Goal: Transaction & Acquisition: Book appointment/travel/reservation

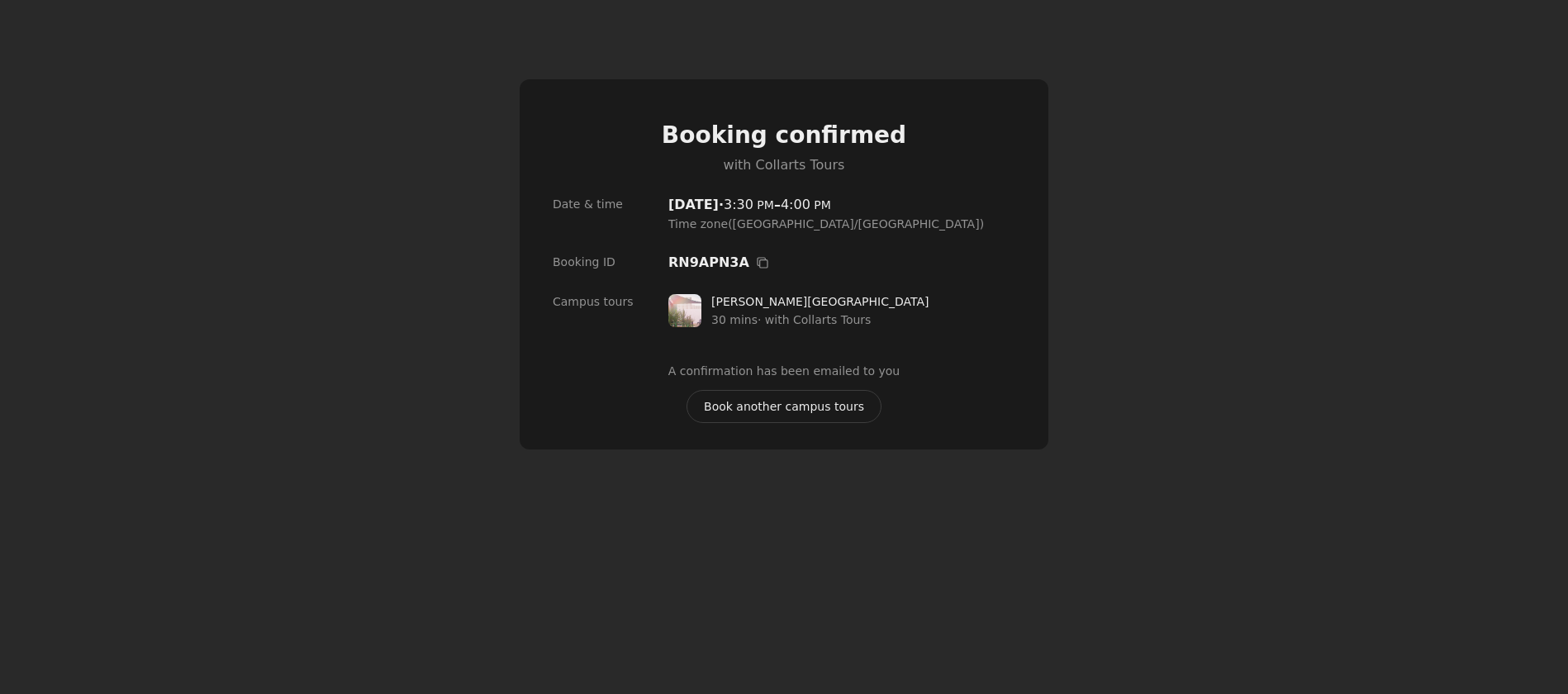
click at [780, 406] on span "Book another campus tours" at bounding box center [784, 406] width 161 height 18
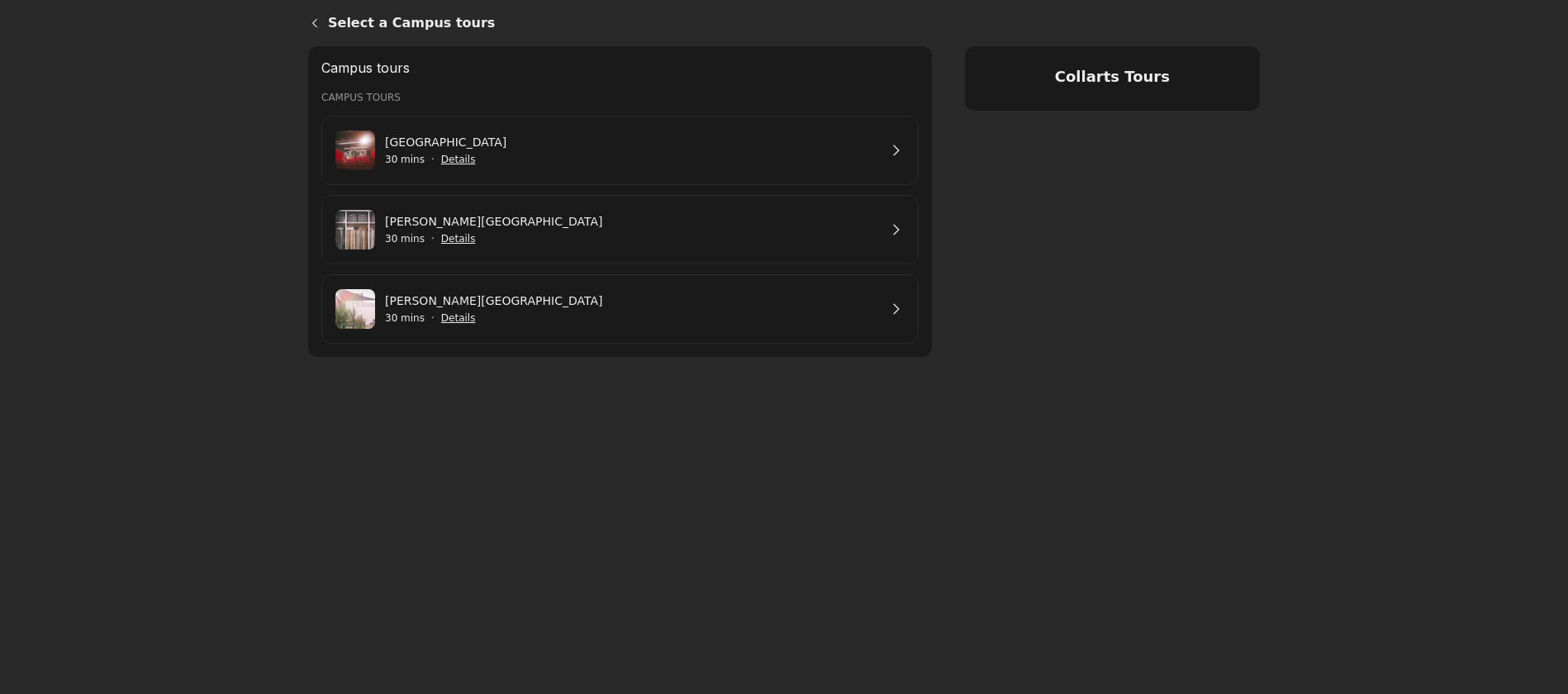
click at [605, 151] on link "[GEOGRAPHIC_DATA]" at bounding box center [631, 142] width 493 height 18
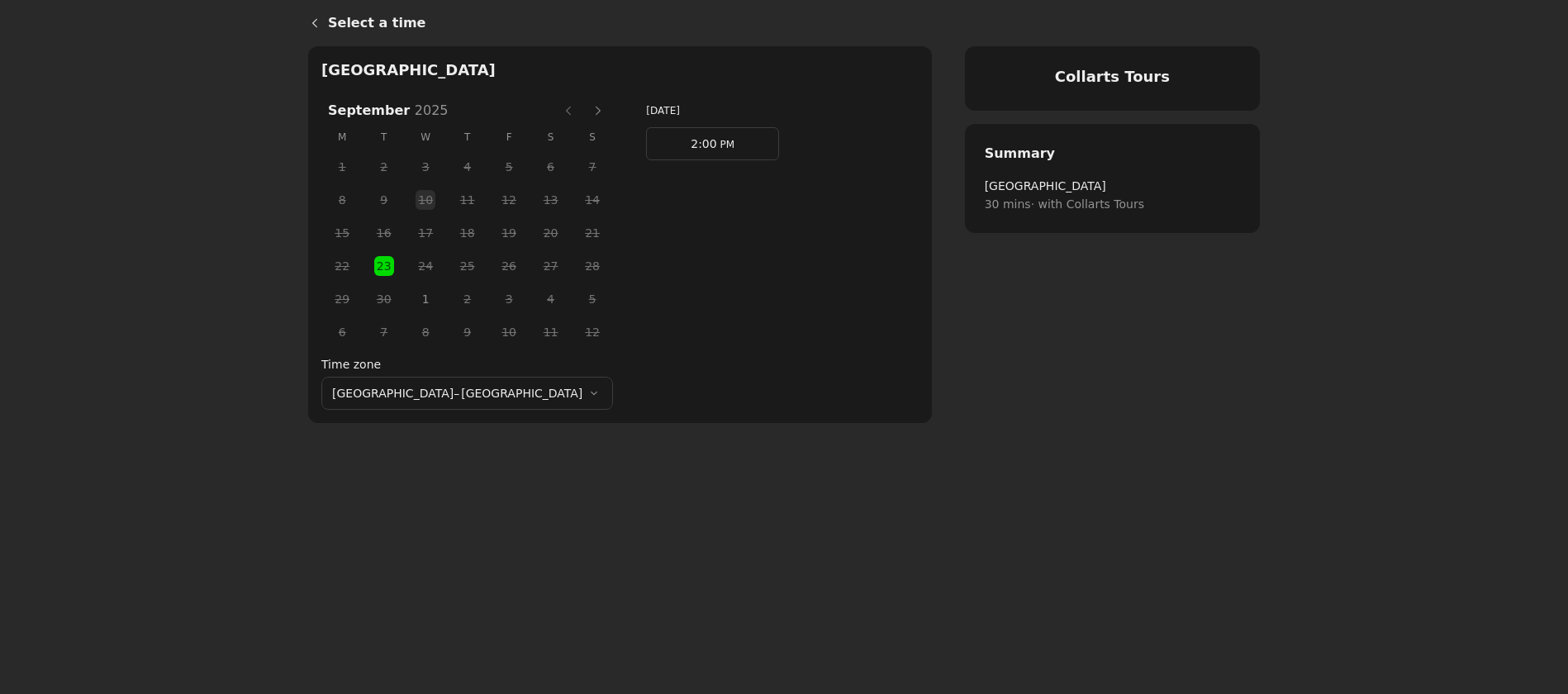
click at [413, 297] on span "1" at bounding box center [425, 299] width 25 height 25
click at [646, 141] on link "2:00 PM" at bounding box center [712, 144] width 133 height 33
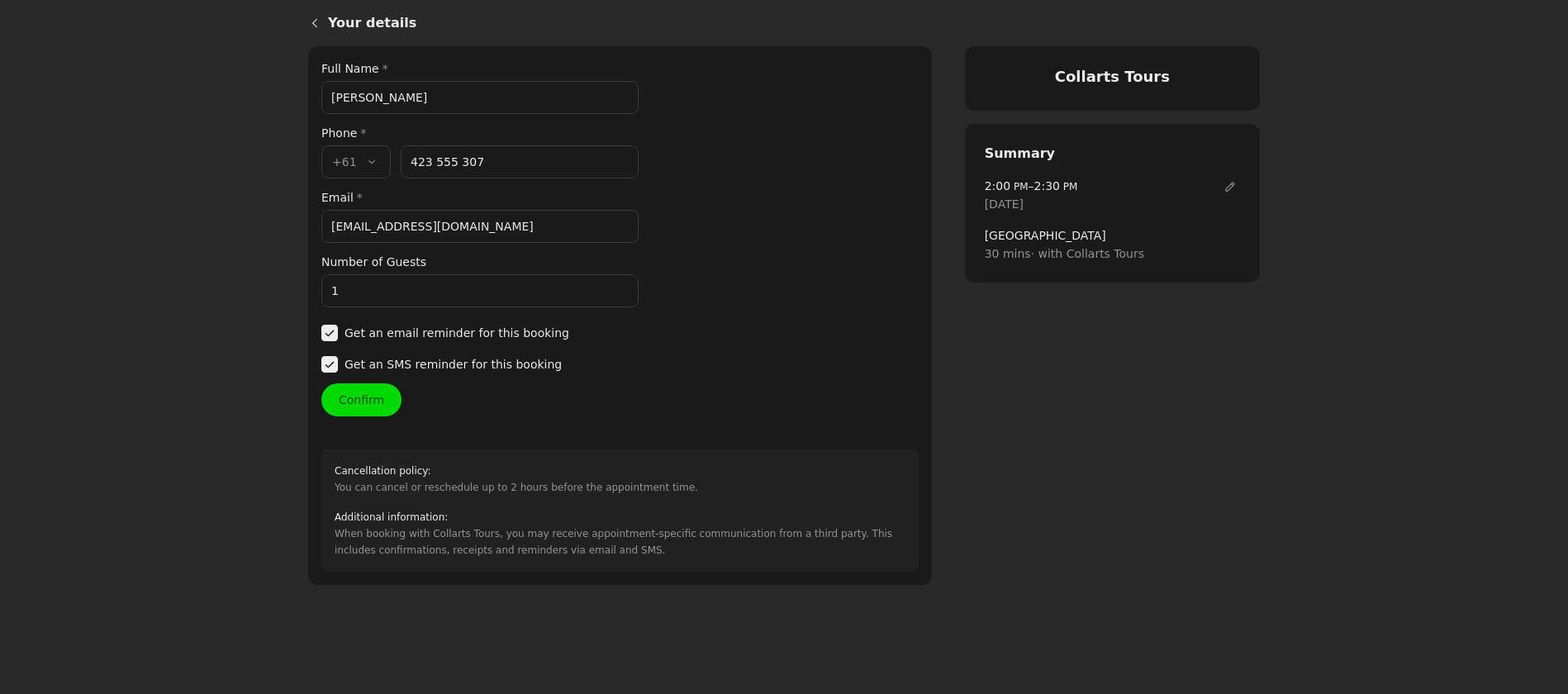
click at [394, 100] on input "[PERSON_NAME]" at bounding box center [479, 97] width 317 height 33
drag, startPoint x: 394, startPoint y: 100, endPoint x: 270, endPoint y: 97, distance: 124.0
click at [270, 97] on main "Your details Collarts Tours Your details Full Name * [PERSON_NAME] Phone * Coun…" at bounding box center [784, 347] width 1568 height 694
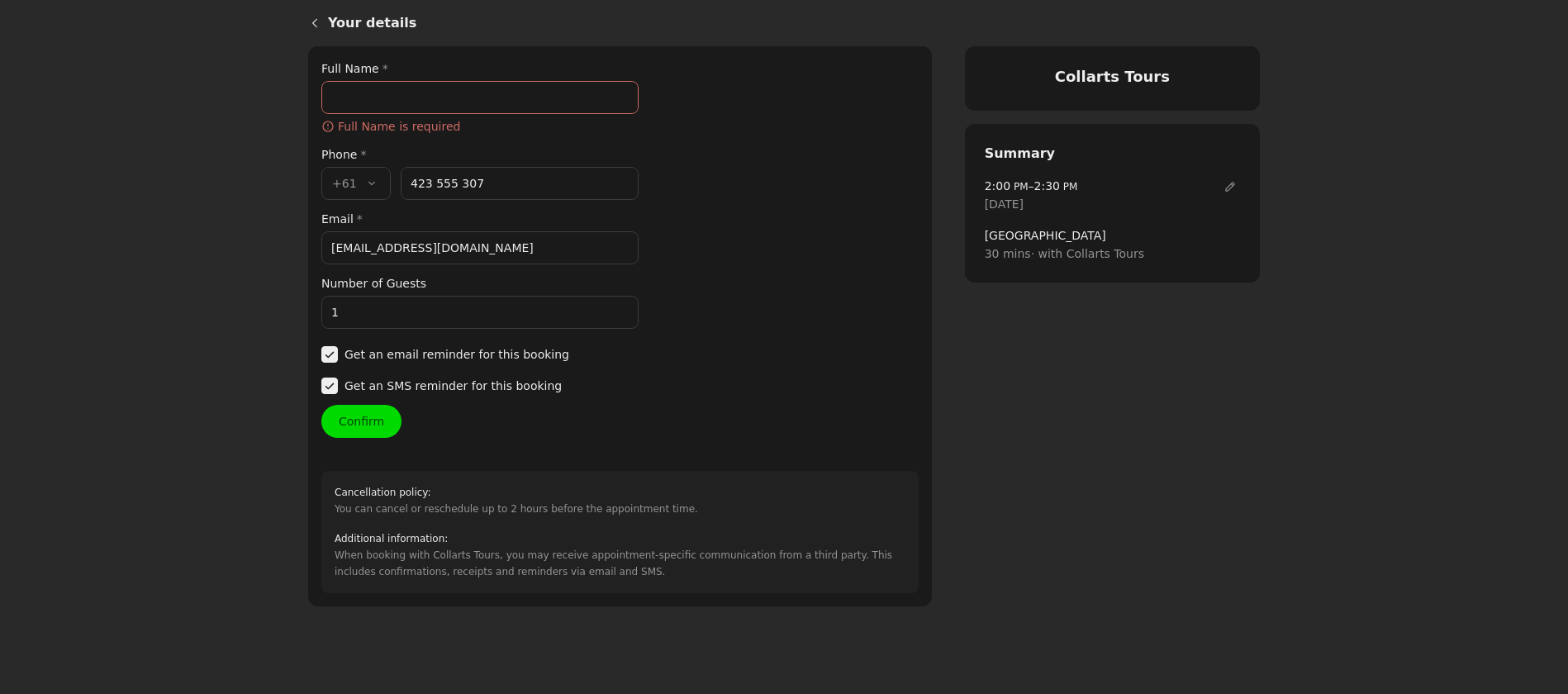
drag, startPoint x: 462, startPoint y: 245, endPoint x: 322, endPoint y: 245, distance: 140.0
click at [322, 245] on input "[EMAIL_ADDRESS][DOMAIN_NAME]" at bounding box center [479, 248] width 317 height 33
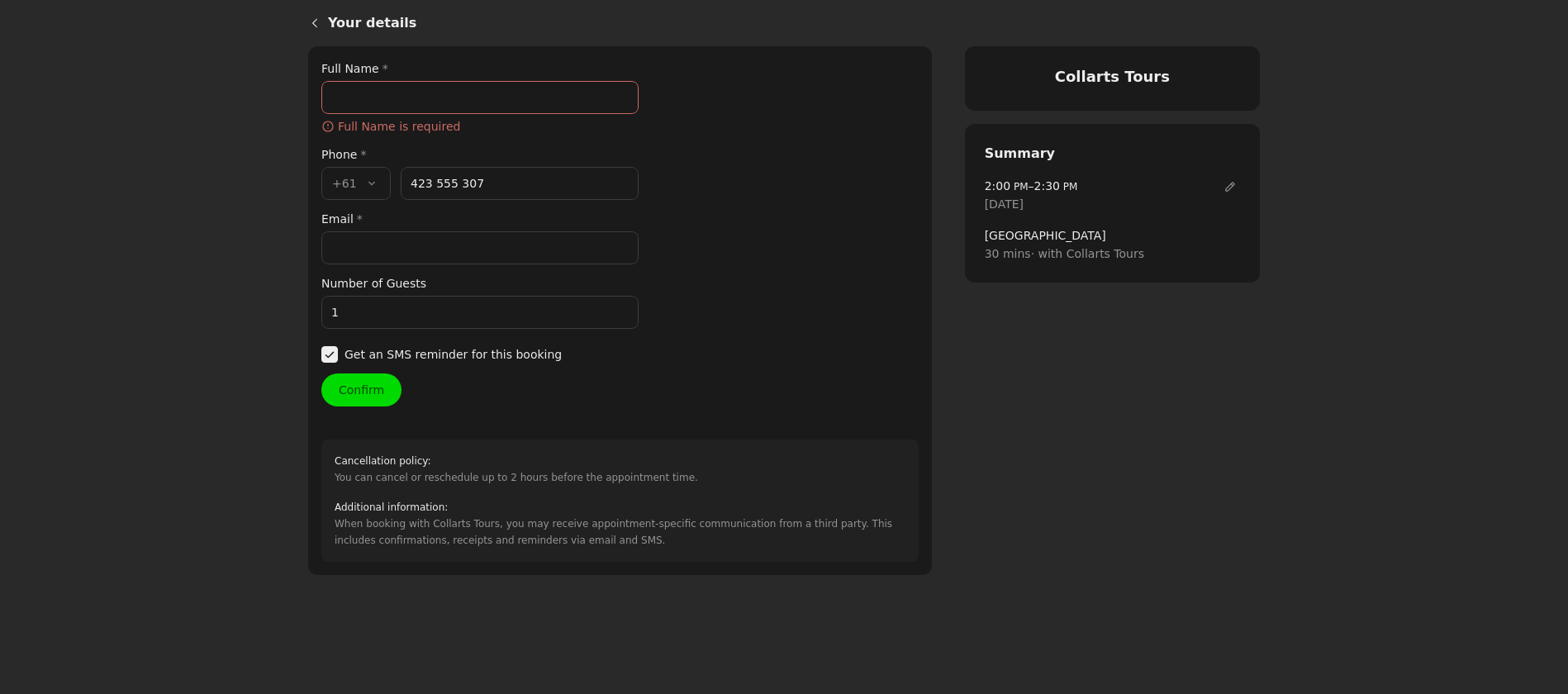
paste input "[PERSON_NAME][EMAIL_ADDRESS][DOMAIN_NAME]"
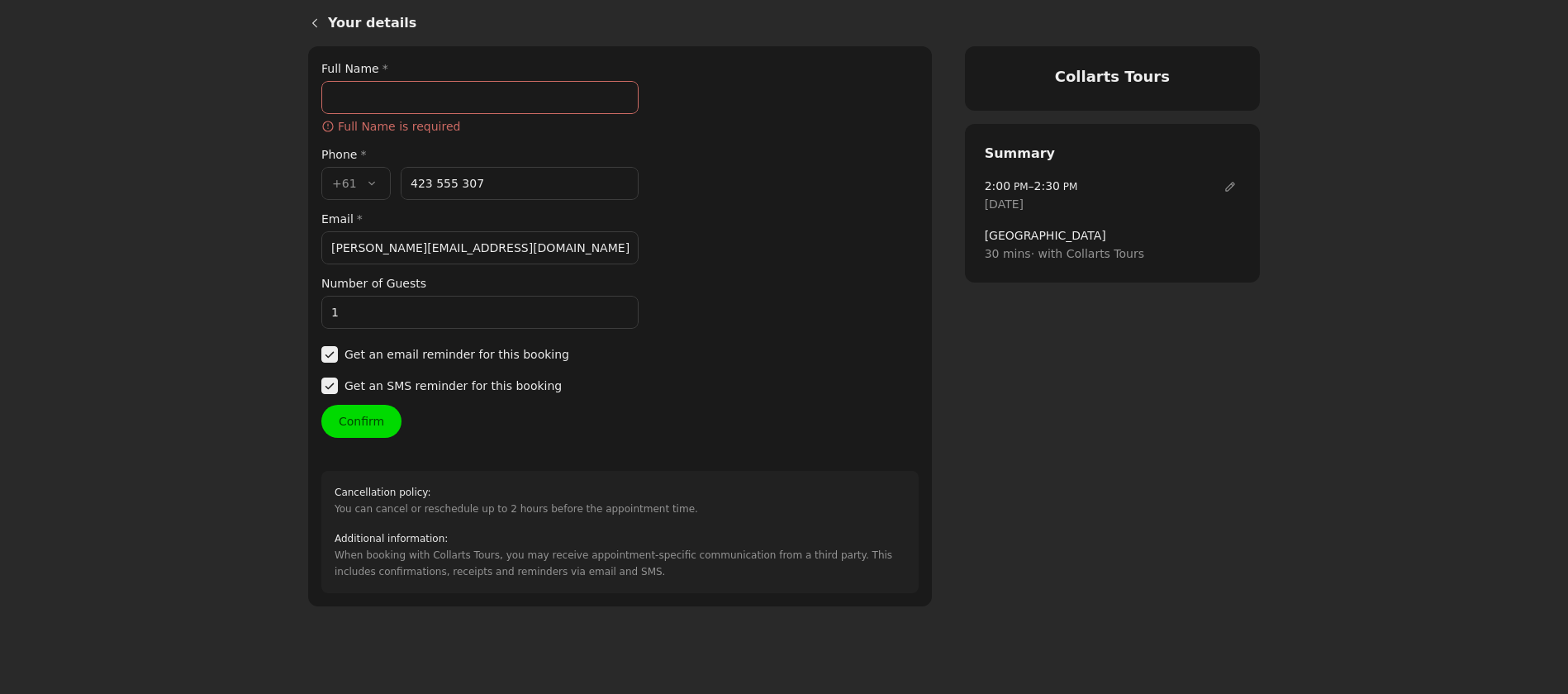
type input "[PERSON_NAME][EMAIL_ADDRESS][DOMAIN_NAME]"
click at [348, 104] on input "Full Name *" at bounding box center [479, 97] width 317 height 33
type input "[PERSON_NAME]"
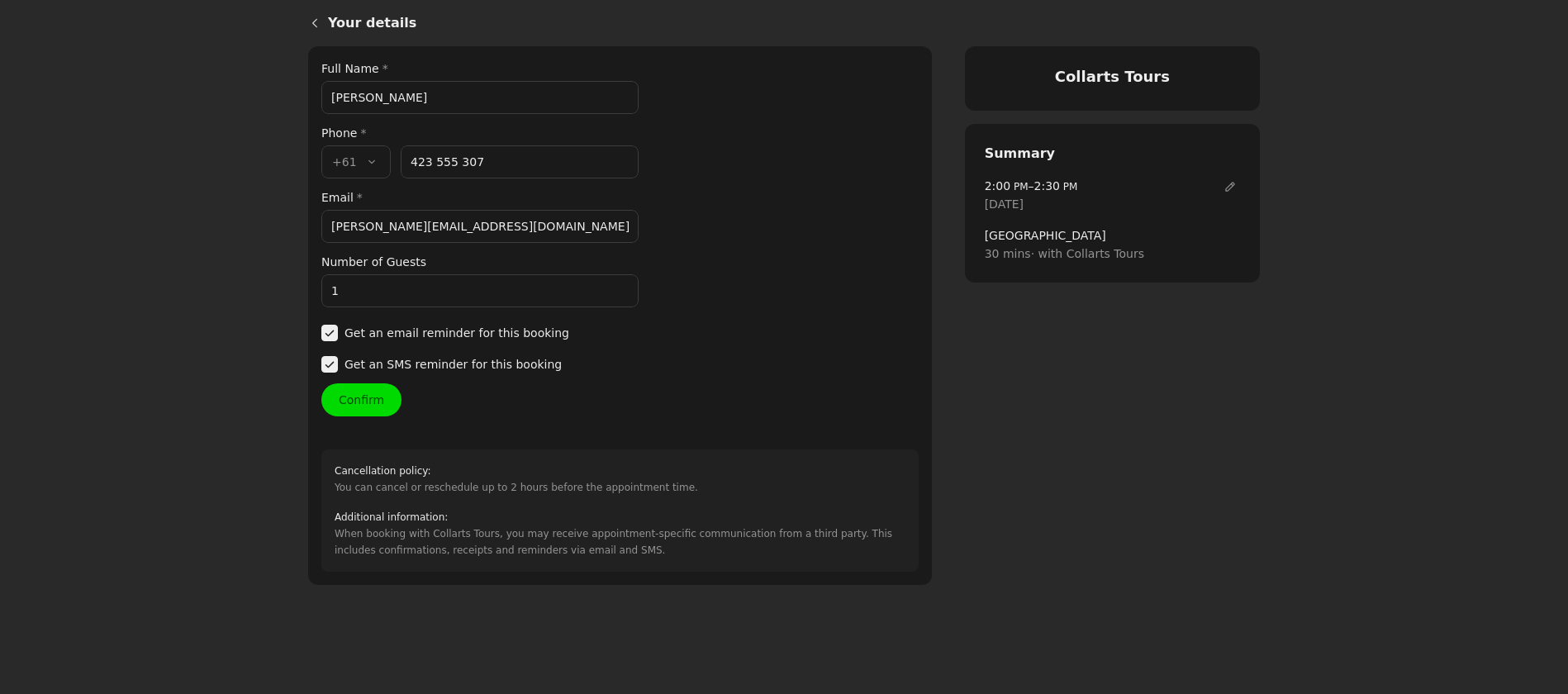
click at [508, 162] on input "423 555 307" at bounding box center [519, 162] width 238 height 33
drag, startPoint x: 508, startPoint y: 162, endPoint x: 390, endPoint y: 159, distance: 118.0
click at [390, 159] on div "Country code * , +61 +61 Phone number * [PHONE_NUMBER]" at bounding box center [479, 162] width 317 height 33
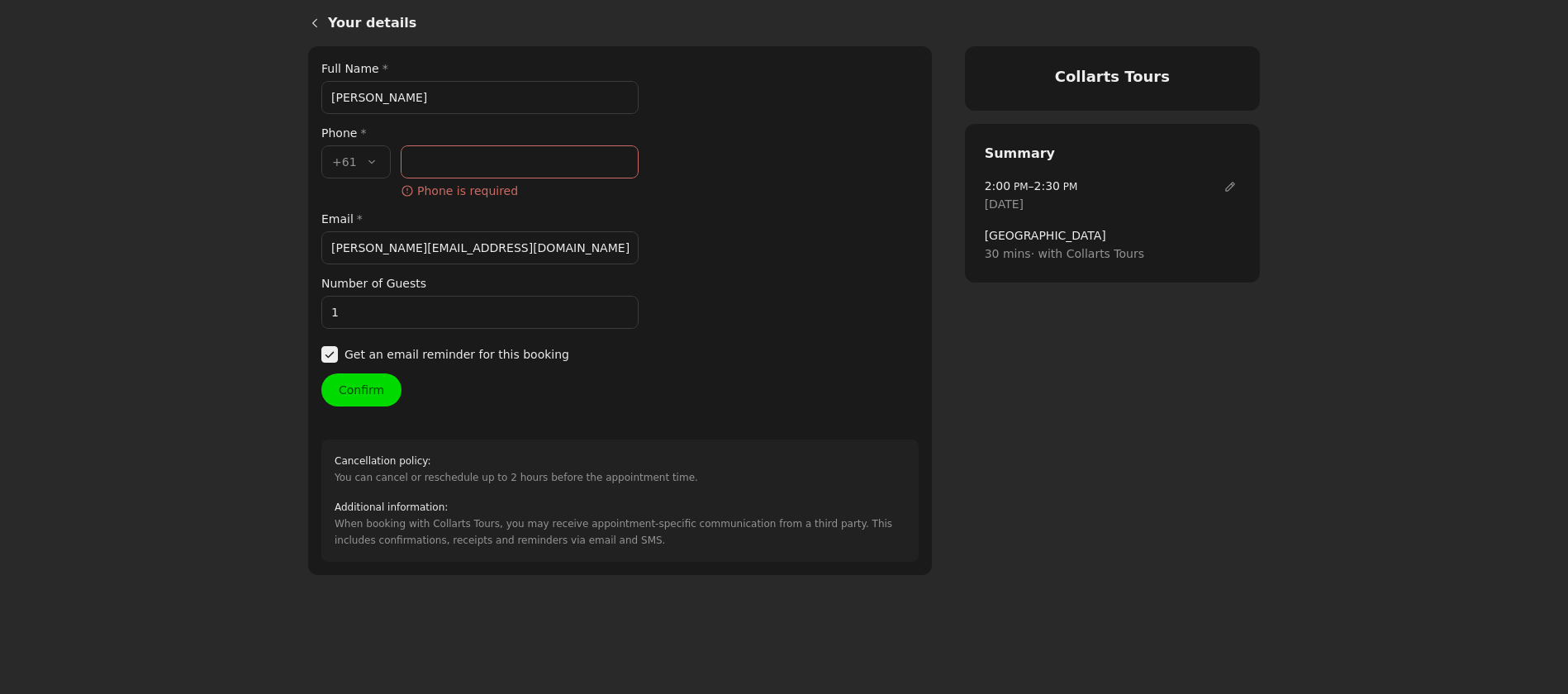
paste input "480 397 146"
type input "480 397 146"
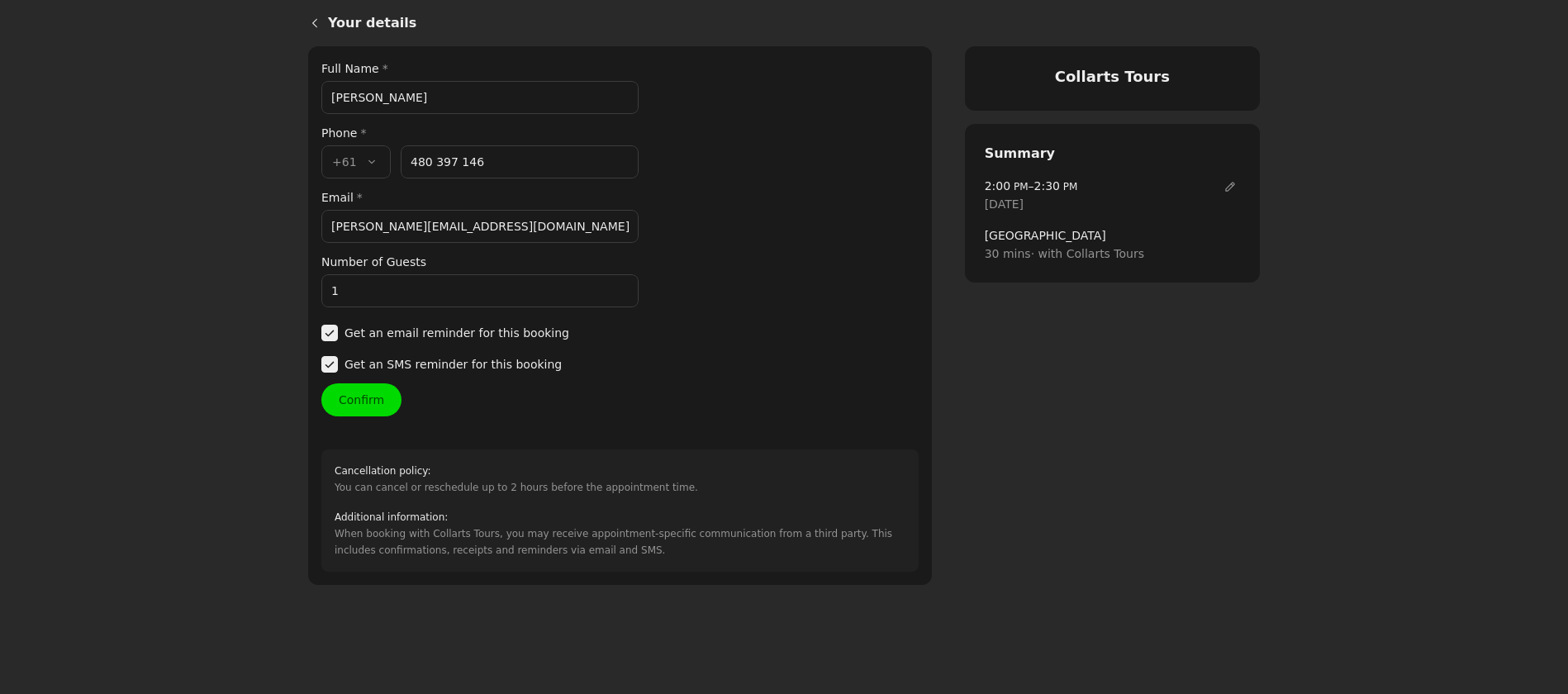
click at [382, 399] on button "Confirm" at bounding box center [361, 400] width 80 height 33
